Goal: Task Accomplishment & Management: Manage account settings

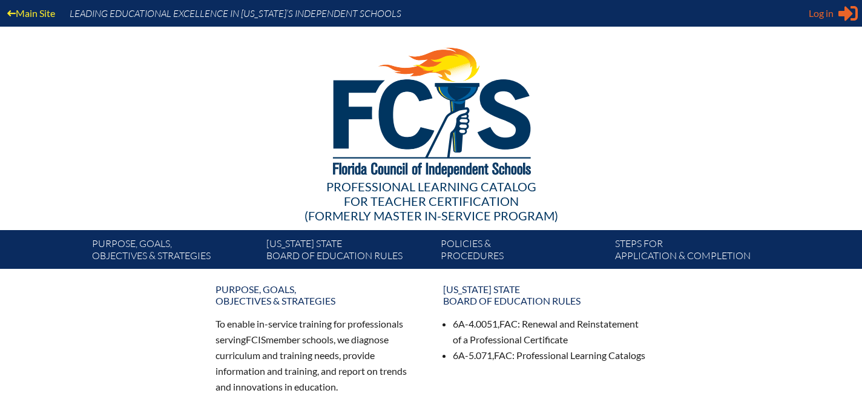
click at [823, 12] on span "Log in" at bounding box center [821, 13] width 25 height 15
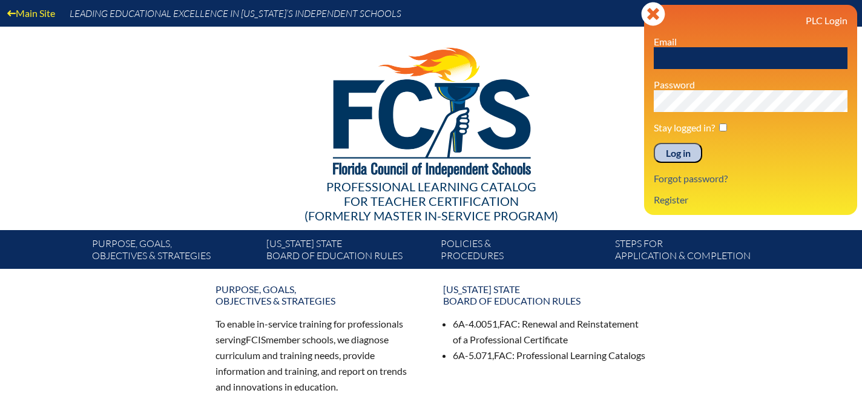
click at [719, 61] on input "text" at bounding box center [751, 58] width 194 height 22
type input "scollins@lhprep.org"
click at [676, 154] on input "Log in" at bounding box center [678, 153] width 48 height 21
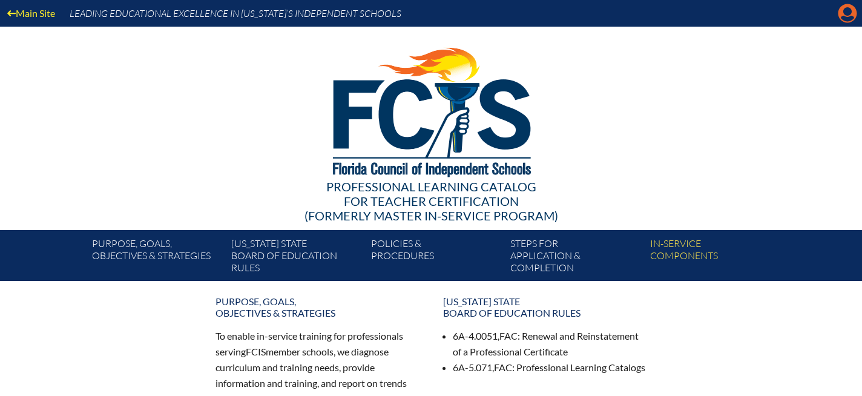
click at [846, 13] on icon "Manage account" at bounding box center [847, 13] width 19 height 19
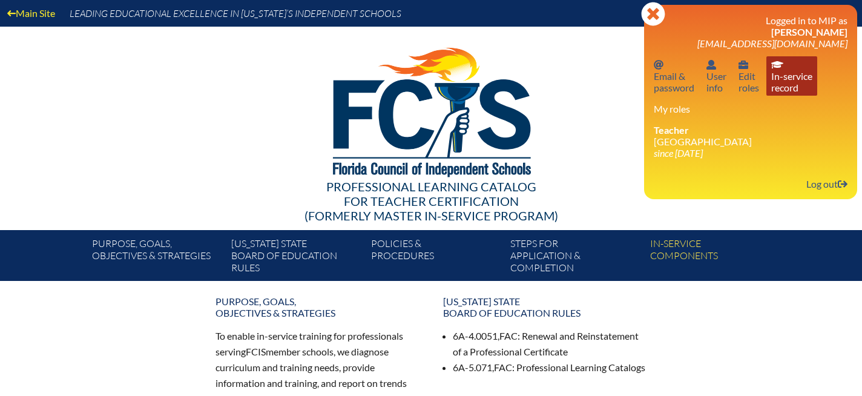
click at [790, 78] on link "In-service record In-service record" at bounding box center [792, 75] width 51 height 39
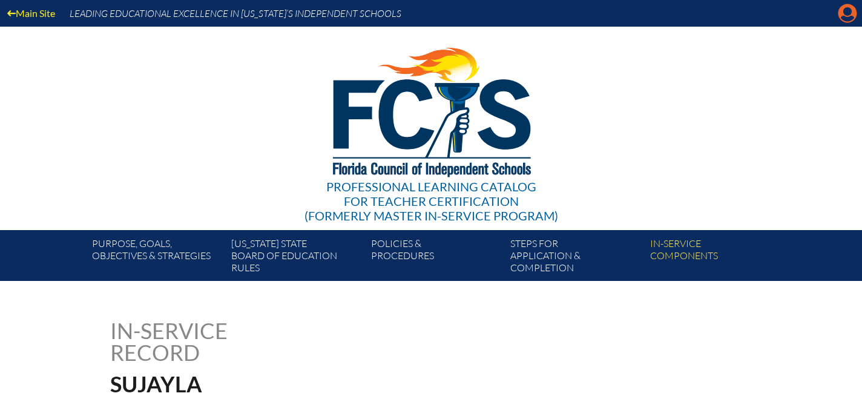
click at [849, 13] on icon "Manage account" at bounding box center [847, 13] width 19 height 19
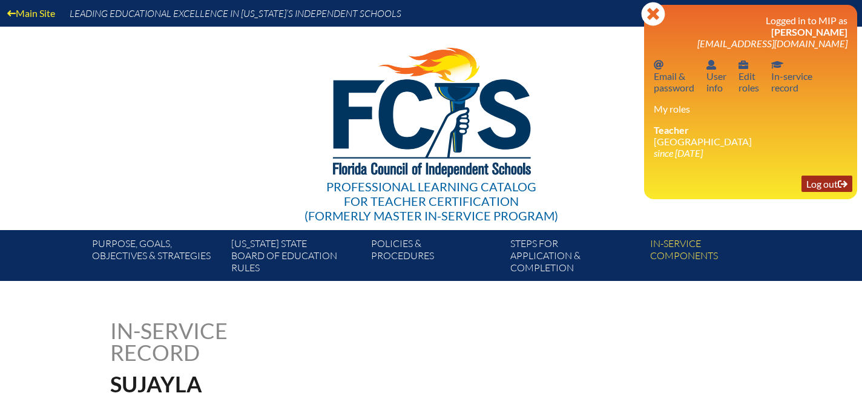
click at [818, 189] on link "Log out Log out" at bounding box center [827, 184] width 51 height 16
